Goal: Navigation & Orientation: Understand site structure

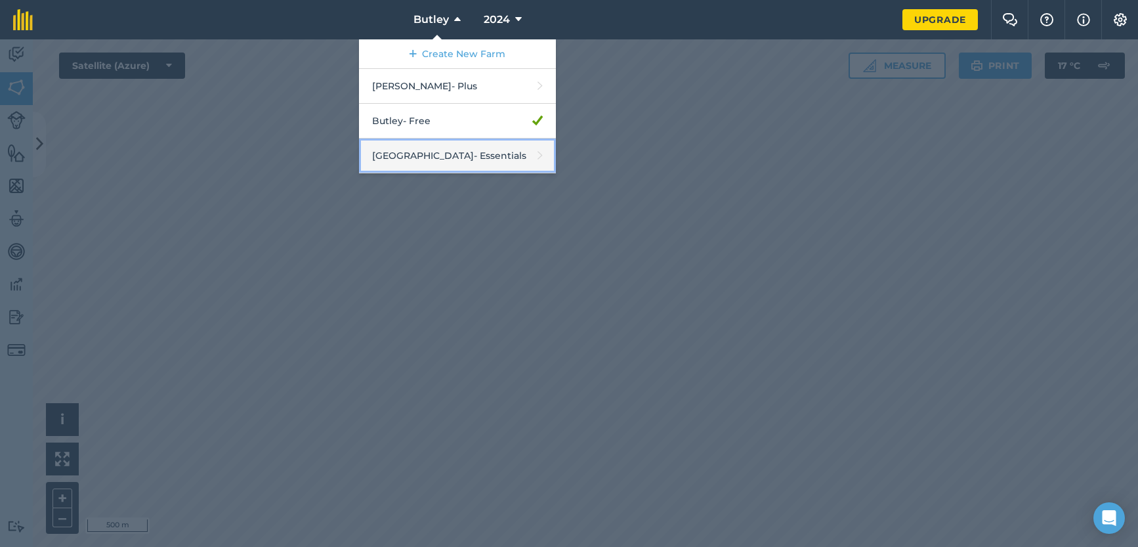
click at [407, 158] on link "Manor Farm - Essentials" at bounding box center [457, 155] width 197 height 35
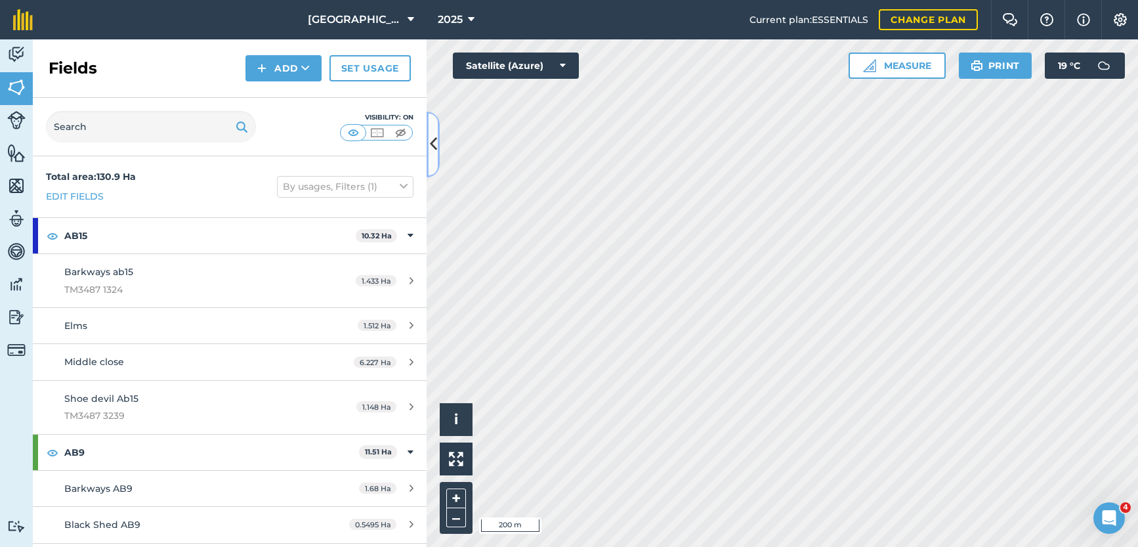
click at [432, 153] on icon at bounding box center [433, 144] width 7 height 23
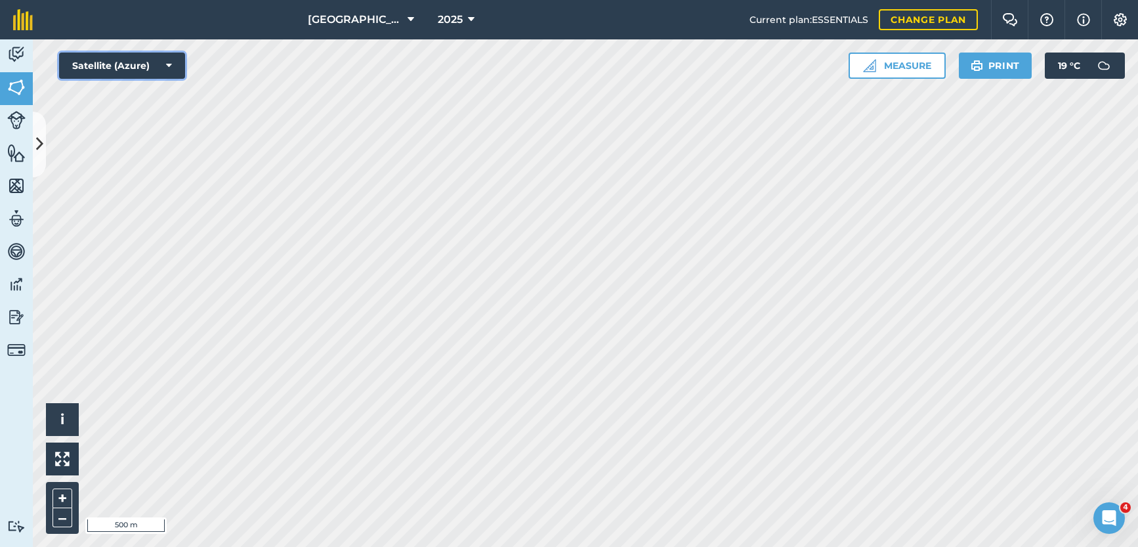
click at [172, 64] on button "Satellite (Azure)" at bounding box center [122, 66] width 126 height 26
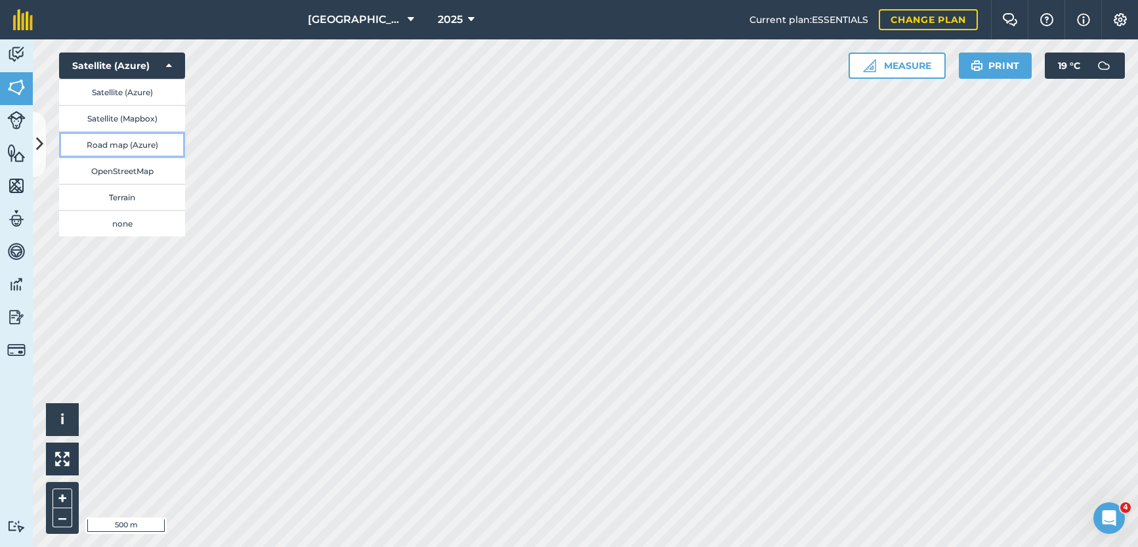
click at [127, 144] on button "Road map (Azure)" at bounding box center [122, 144] width 126 height 26
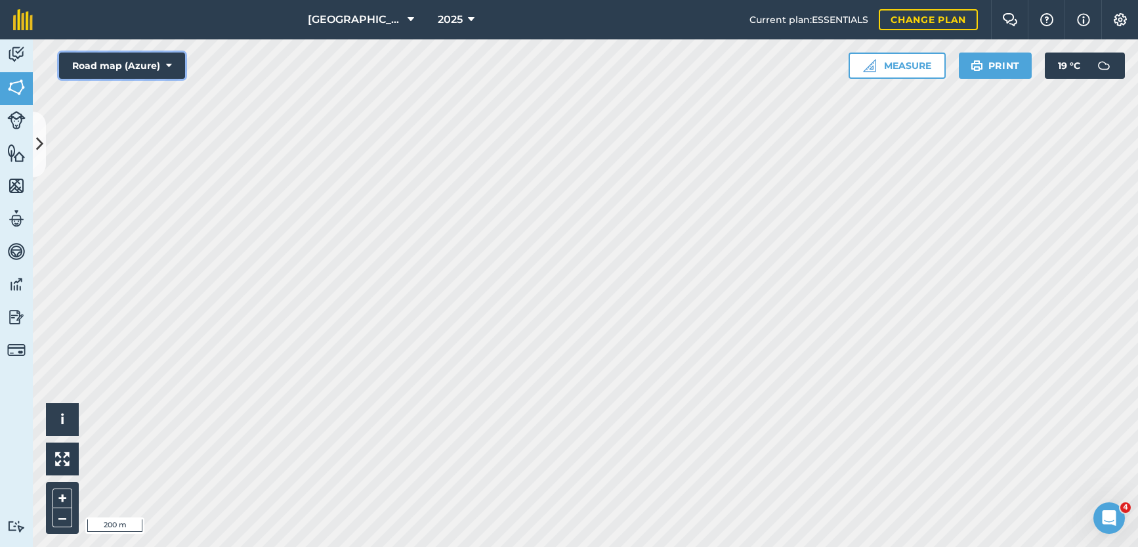
click at [164, 66] on button "Road map (Azure)" at bounding box center [122, 66] width 126 height 26
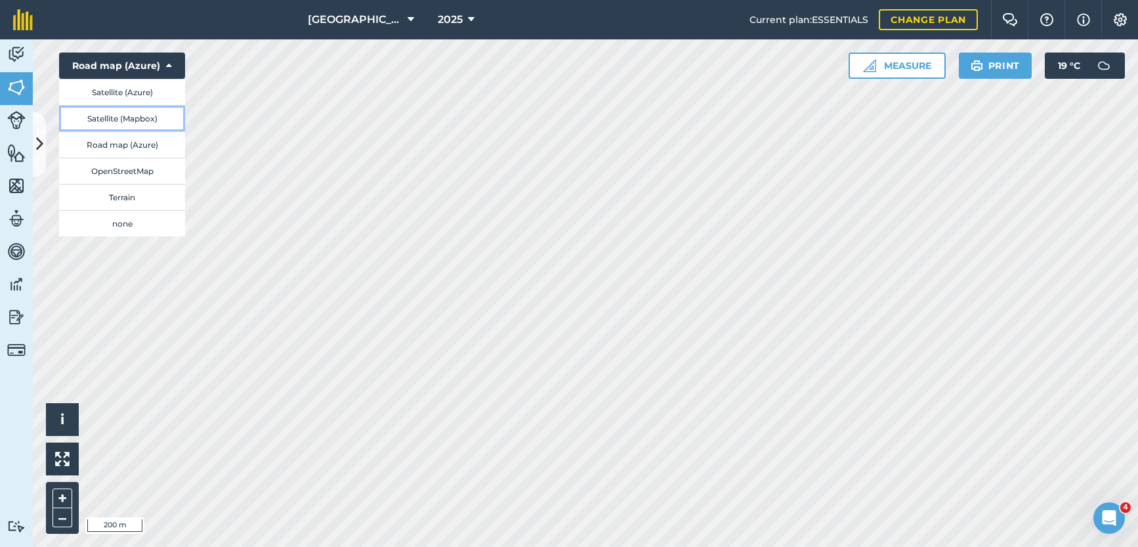
click at [131, 119] on button "Satellite (Mapbox)" at bounding box center [122, 118] width 126 height 26
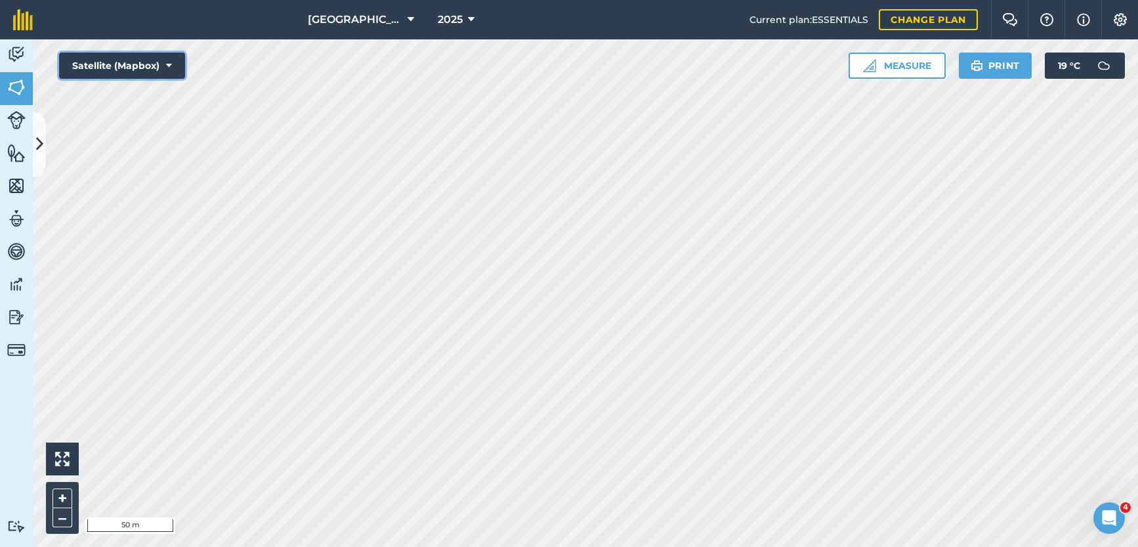
click at [171, 64] on icon at bounding box center [169, 65] width 6 height 13
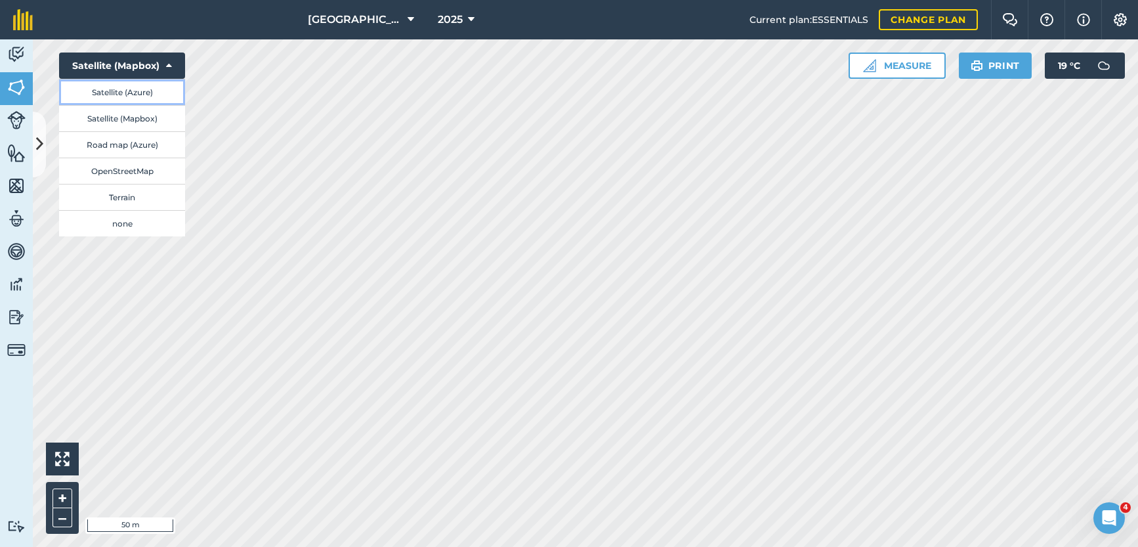
click at [139, 92] on button "Satellite (Azure)" at bounding box center [122, 92] width 126 height 26
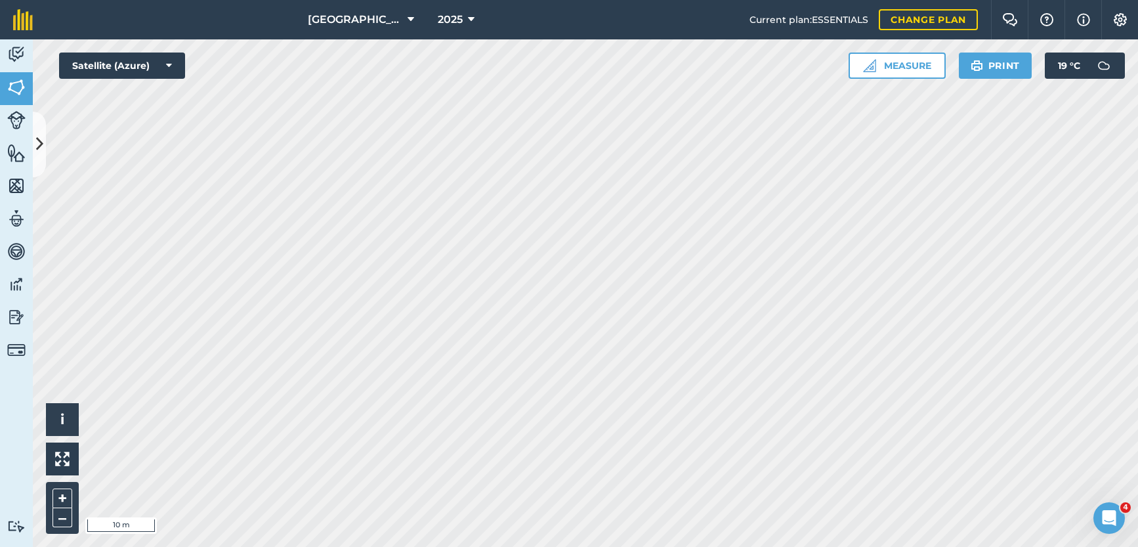
click at [390, 546] on html "Manor Farm 2025 Current plan : ESSENTIALS Change plan Farm Chat Help Info Setti…" at bounding box center [569, 273] width 1138 height 547
click at [176, 72] on button "Satellite (Azure)" at bounding box center [122, 66] width 126 height 26
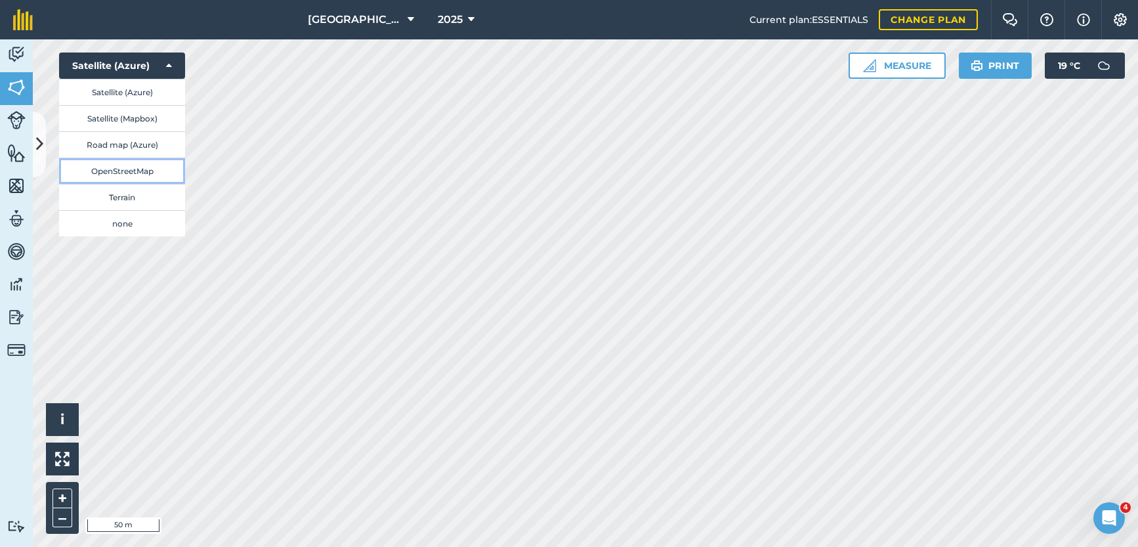
click at [127, 170] on button "OpenStreetMap" at bounding box center [122, 171] width 126 height 26
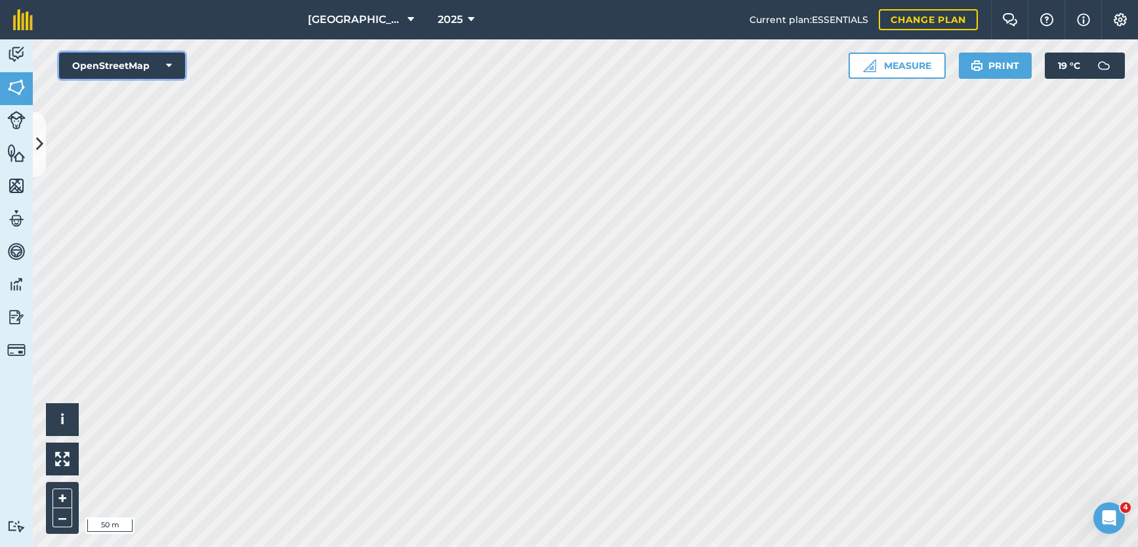
click at [168, 66] on icon at bounding box center [169, 65] width 6 height 13
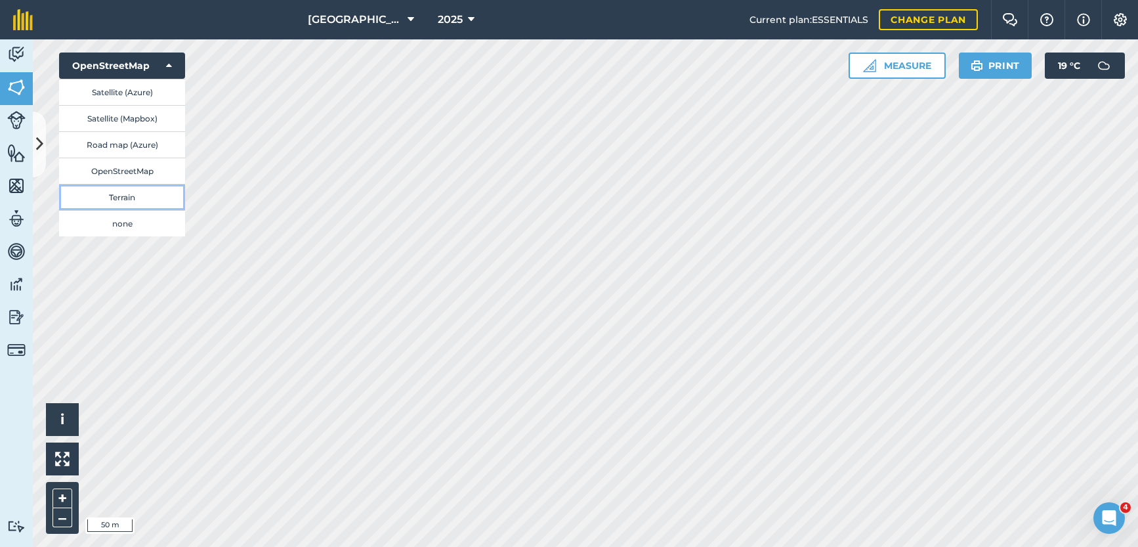
click at [125, 194] on button "Terrain" at bounding box center [122, 197] width 126 height 26
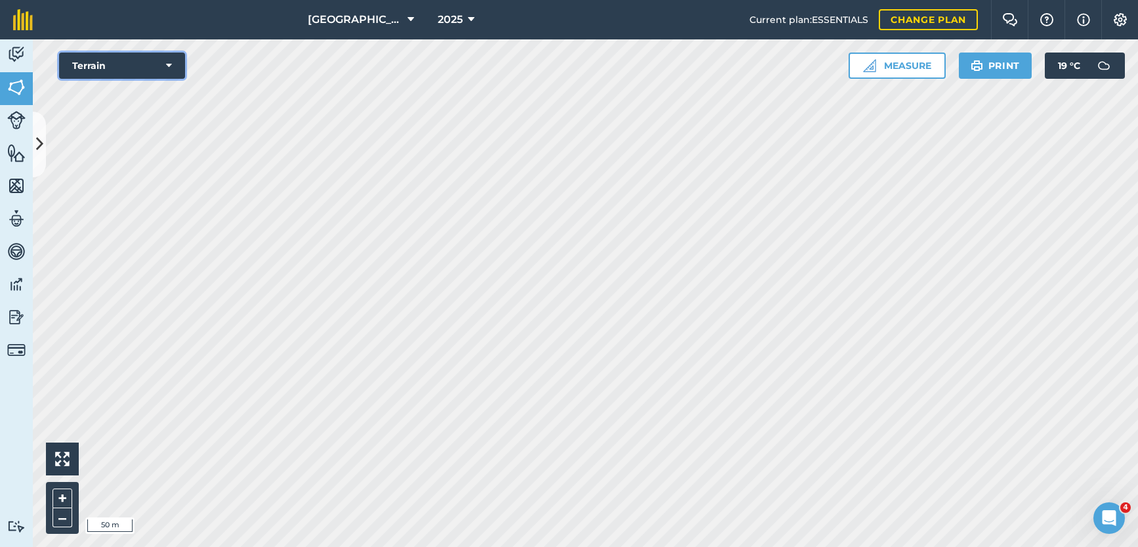
click at [169, 66] on icon at bounding box center [169, 65] width 6 height 13
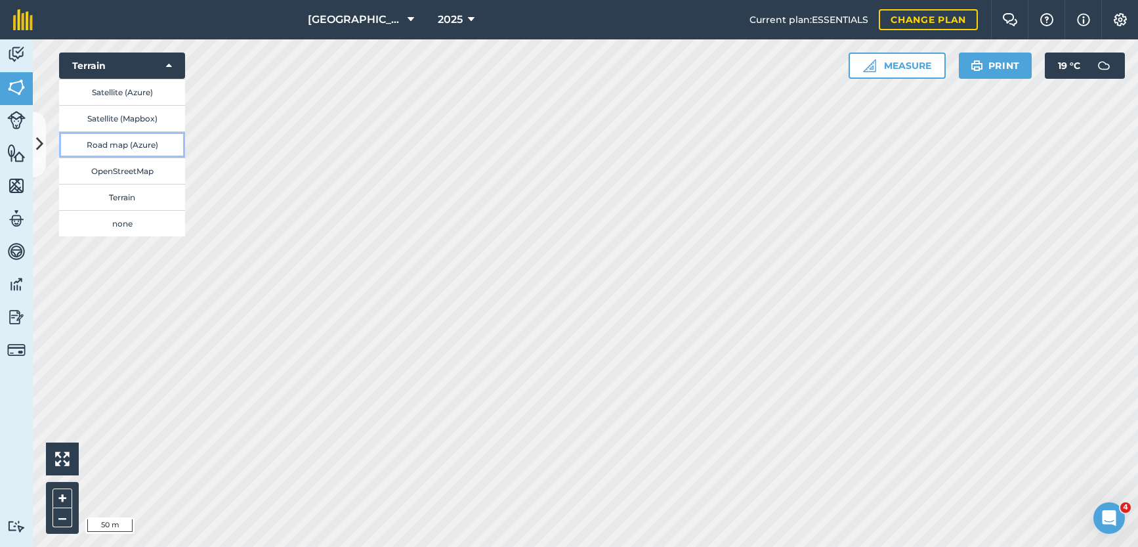
click at [142, 141] on button "Road map (Azure)" at bounding box center [122, 144] width 126 height 26
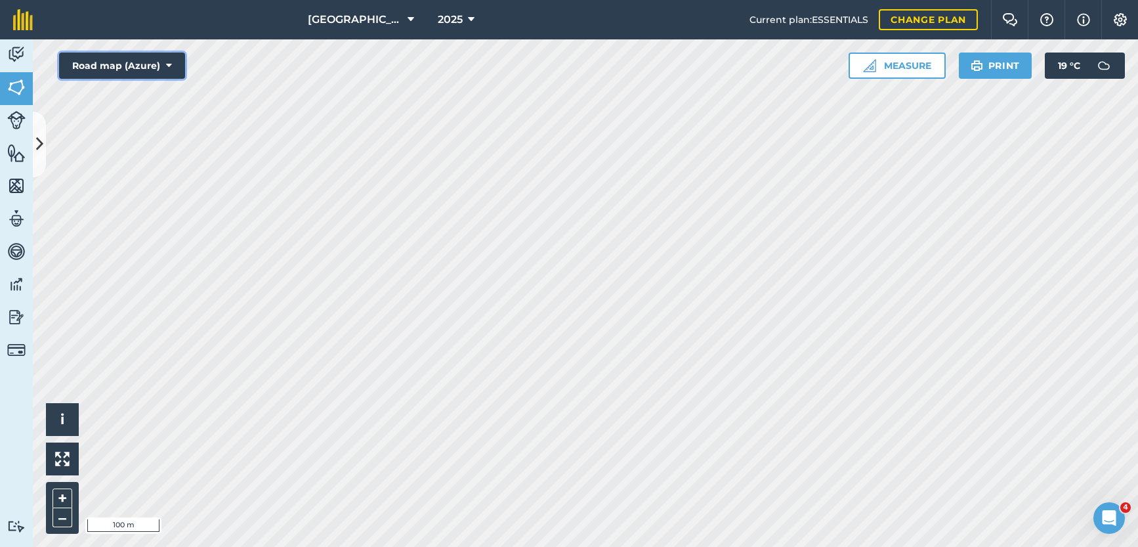
click at [169, 66] on icon at bounding box center [169, 65] width 6 height 13
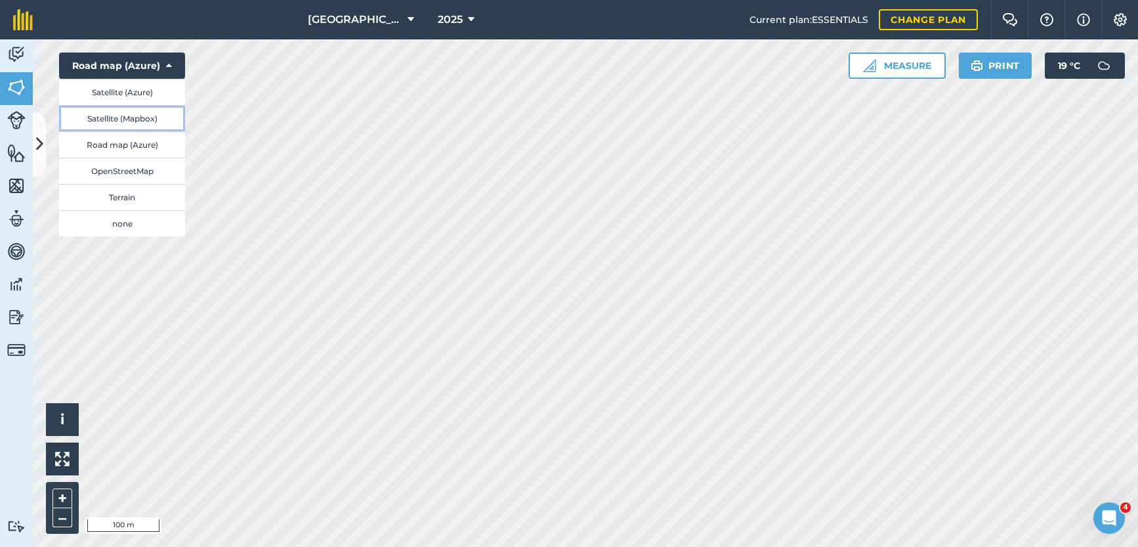
click at [151, 119] on button "Satellite (Mapbox)" at bounding box center [122, 118] width 126 height 26
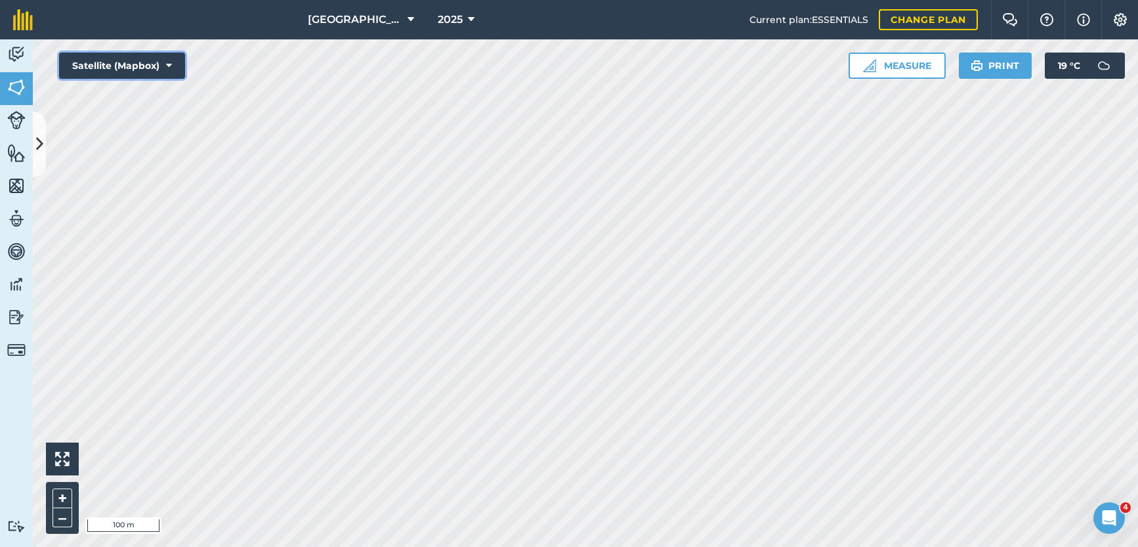
click at [174, 63] on button "Satellite (Mapbox)" at bounding box center [122, 66] width 126 height 26
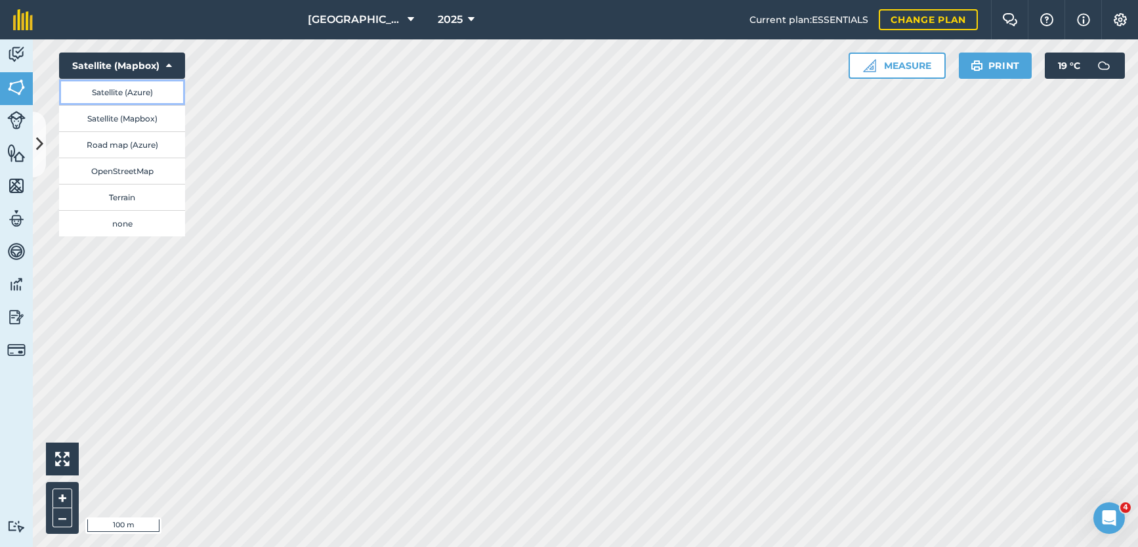
click at [143, 92] on button "Satellite (Azure)" at bounding box center [122, 92] width 126 height 26
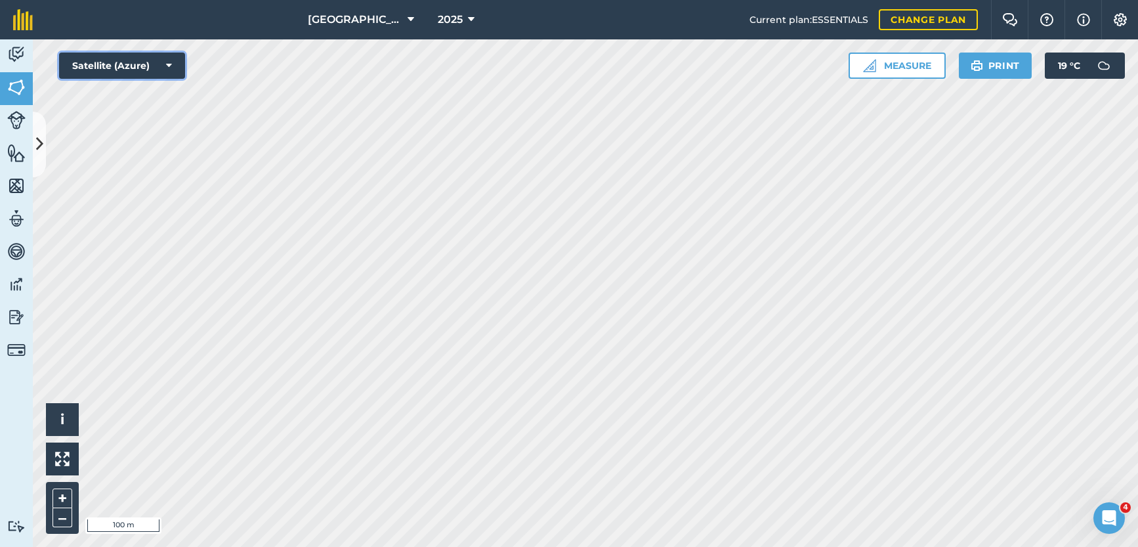
click at [171, 67] on icon at bounding box center [169, 65] width 6 height 13
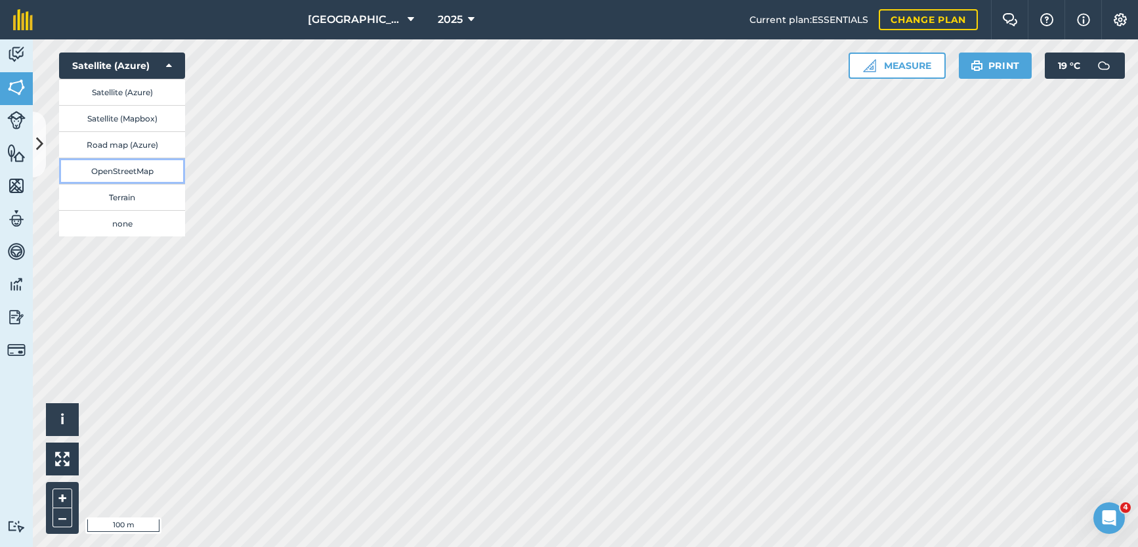
click at [137, 168] on button "OpenStreetMap" at bounding box center [122, 171] width 126 height 26
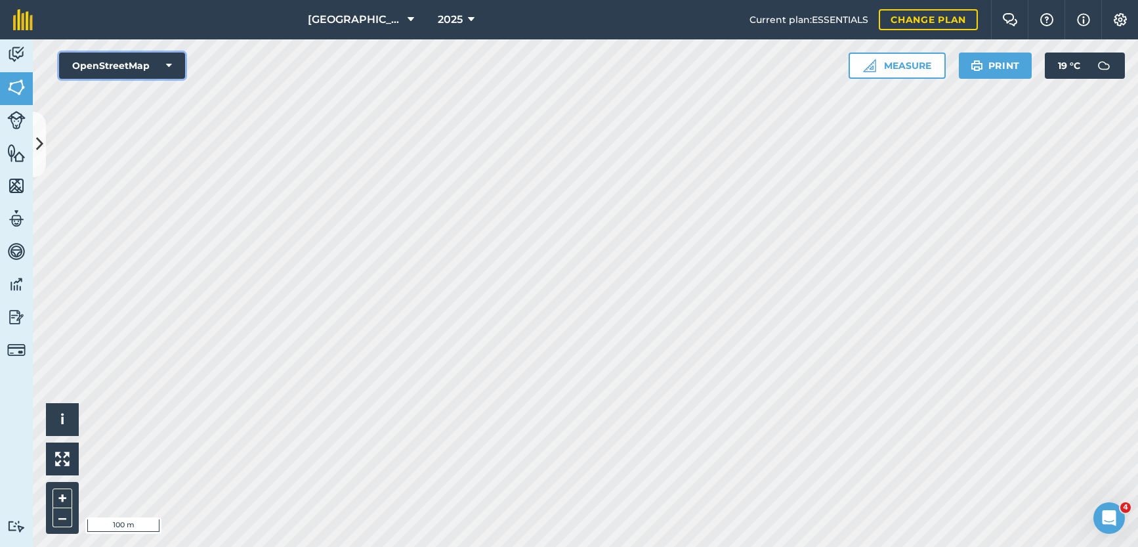
click at [167, 69] on icon at bounding box center [169, 65] width 6 height 13
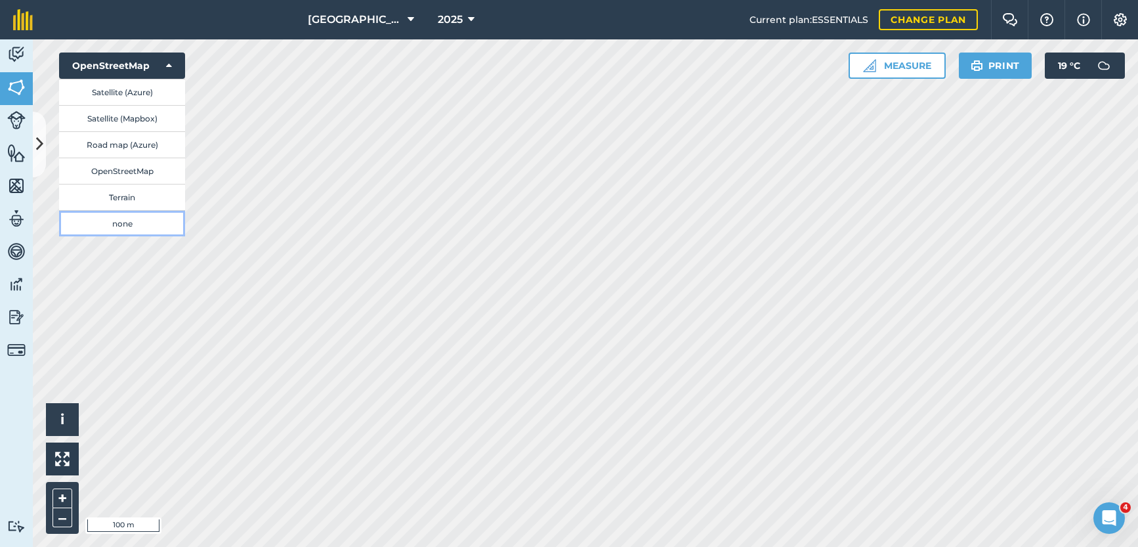
click at [118, 221] on button "none" at bounding box center [122, 223] width 126 height 26
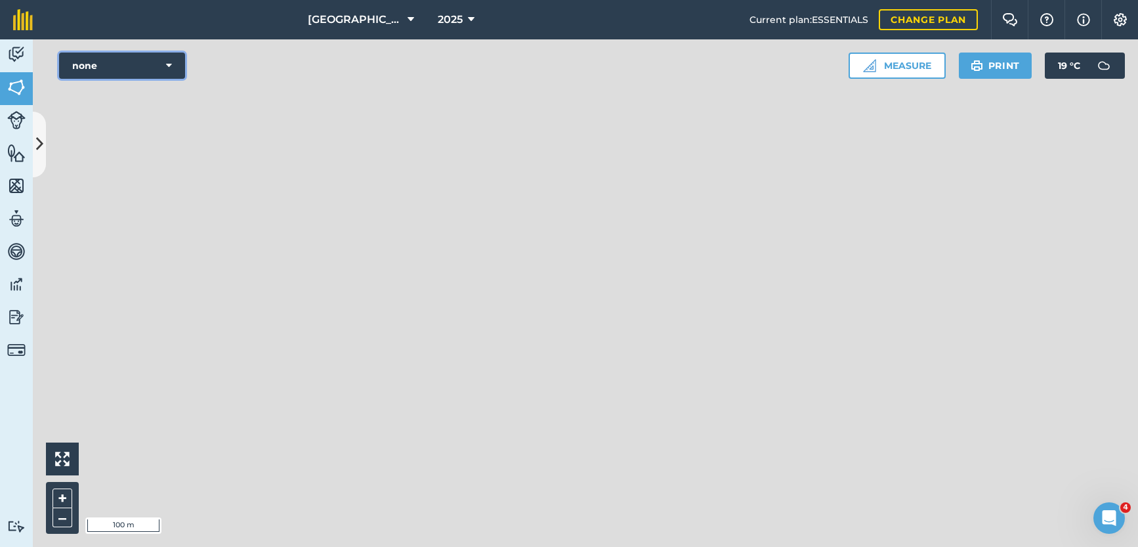
click at [169, 73] on button "none" at bounding box center [122, 66] width 126 height 26
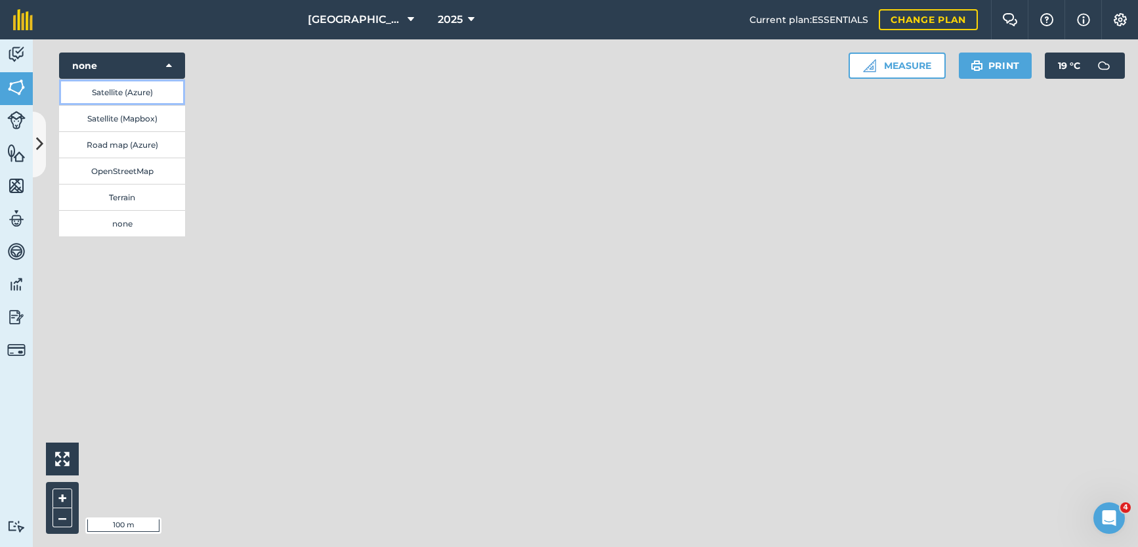
click at [137, 91] on button "Satellite (Azure)" at bounding box center [122, 92] width 126 height 26
